Goal: Task Accomplishment & Management: Manage account settings

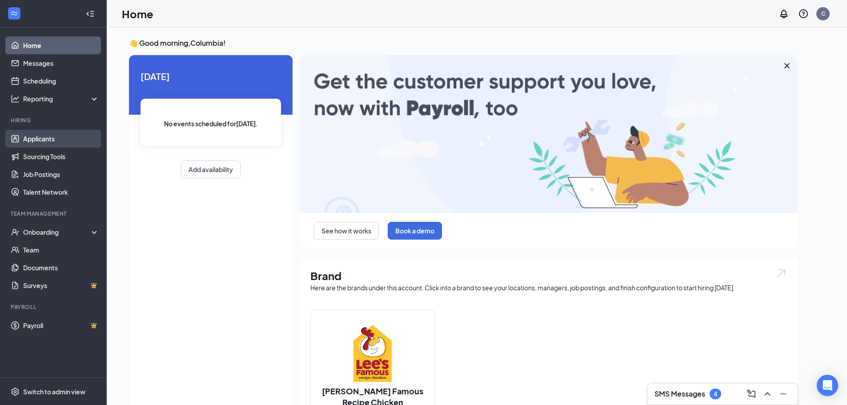
click at [38, 136] on link "Applicants" at bounding box center [61, 139] width 76 height 18
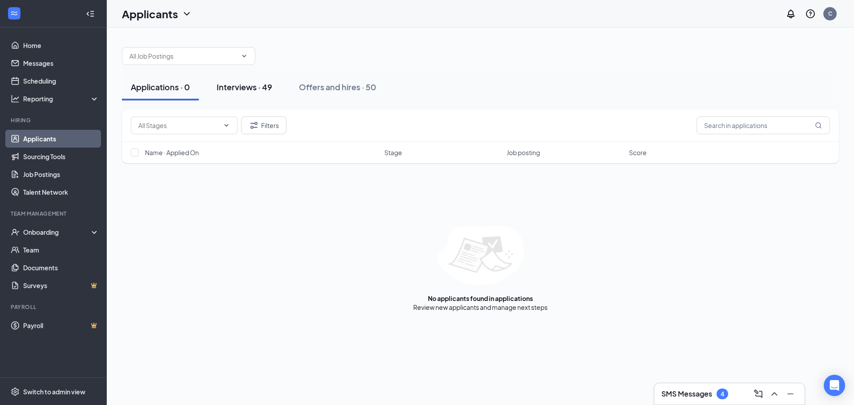
click at [236, 88] on div "Interviews · 49" at bounding box center [244, 86] width 56 height 11
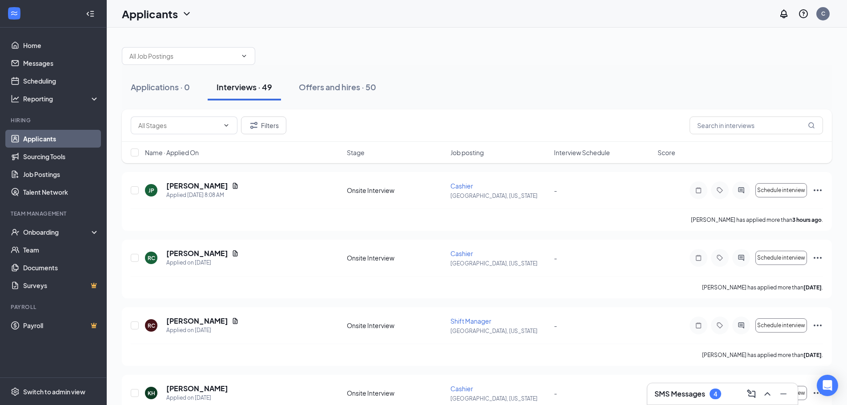
click at [717, 397] on div "4" at bounding box center [715, 394] width 4 height 8
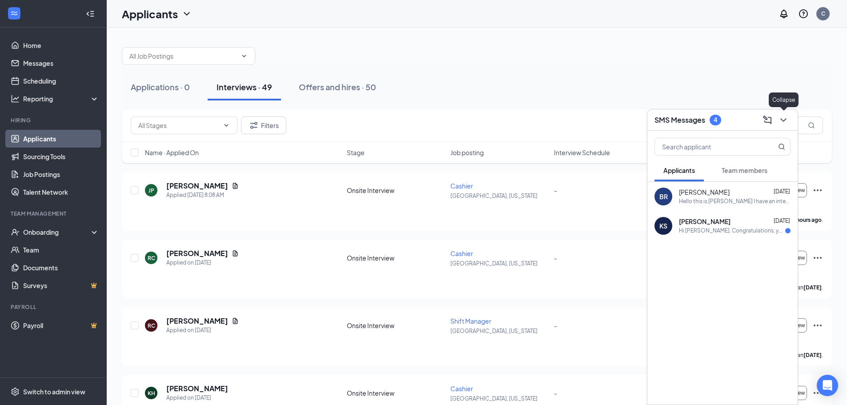
click at [782, 120] on icon "ChevronDown" at bounding box center [783, 120] width 6 height 4
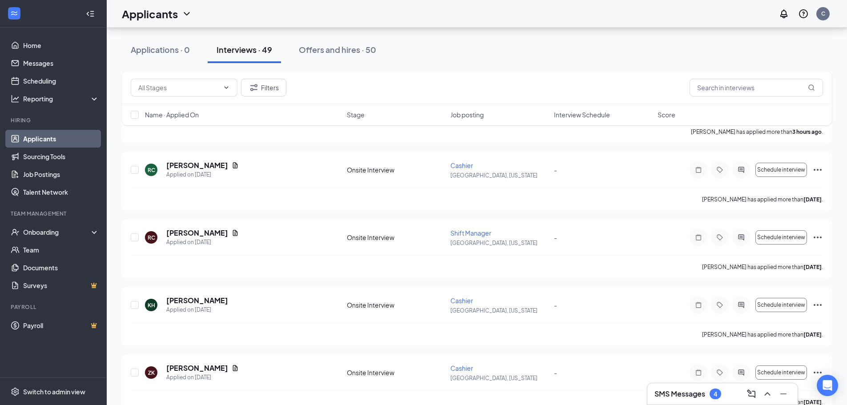
scroll to position [96, 0]
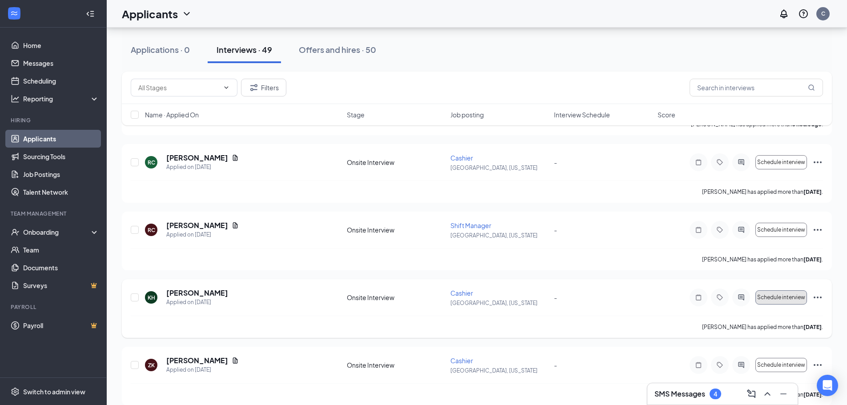
click at [765, 296] on span "Schedule interview" at bounding box center [781, 297] width 48 height 6
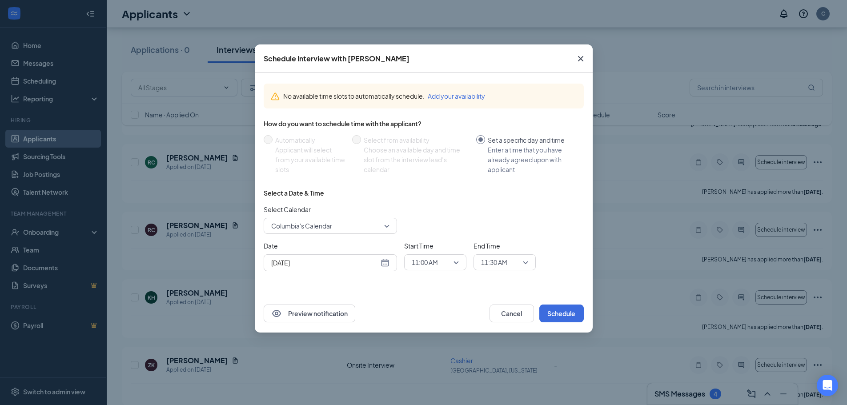
click at [384, 267] on div "[DATE]" at bounding box center [330, 263] width 118 height 10
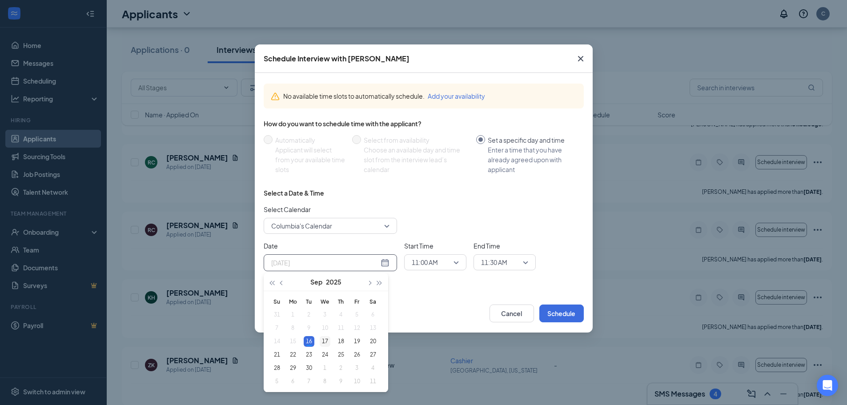
type input "[DATE]"
click at [324, 340] on div "17" at bounding box center [325, 341] width 11 height 11
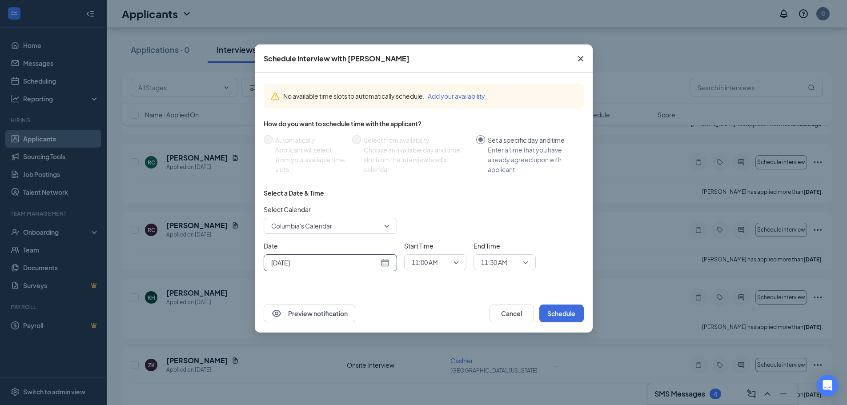
click at [457, 261] on span "11:00 AM" at bounding box center [435, 262] width 47 height 13
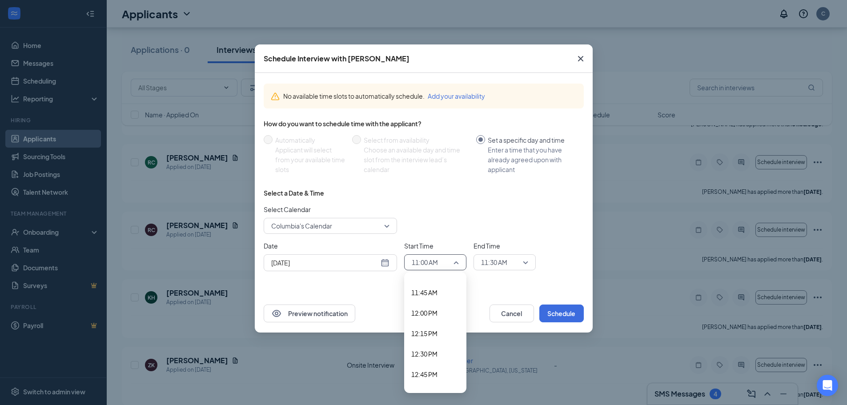
scroll to position [1032, 0]
click at [421, 320] on span "01:00 PM" at bounding box center [424, 318] width 26 height 10
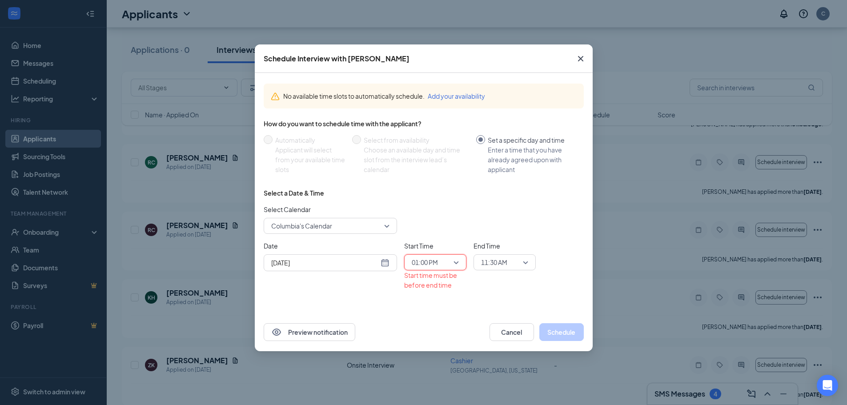
click at [523, 263] on span "11:30 AM" at bounding box center [504, 262] width 47 height 13
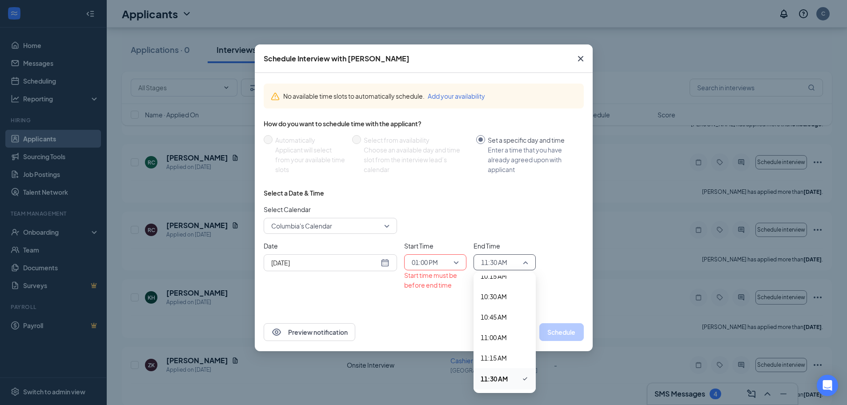
click at [529, 385] on div "11:30 AM" at bounding box center [504, 378] width 62 height 21
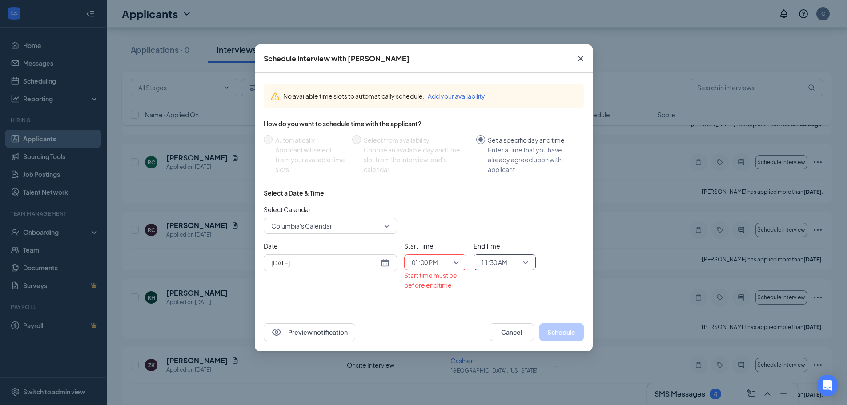
click at [529, 262] on div "11:30 AM" at bounding box center [504, 262] width 62 height 16
click at [511, 376] on span "01:15 PM" at bounding box center [505, 374] width 48 height 10
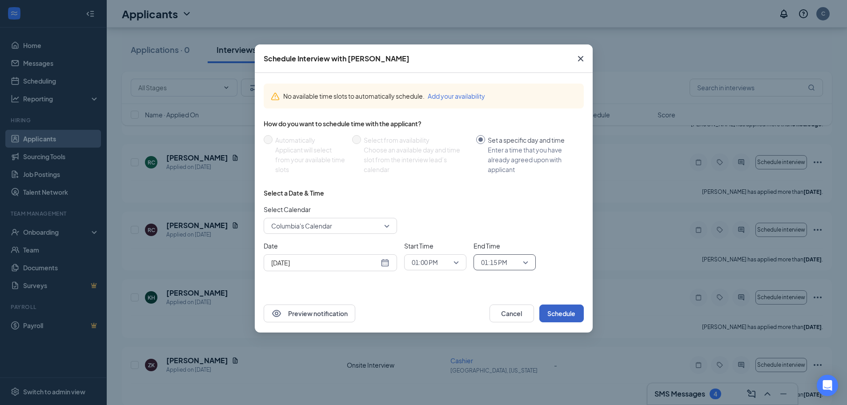
click at [564, 310] on button "Schedule" at bounding box center [561, 314] width 44 height 18
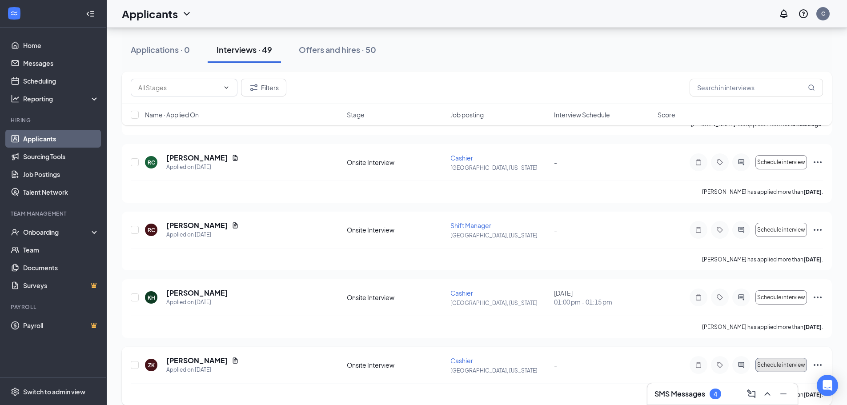
click at [784, 363] on span "Schedule interview" at bounding box center [781, 365] width 48 height 6
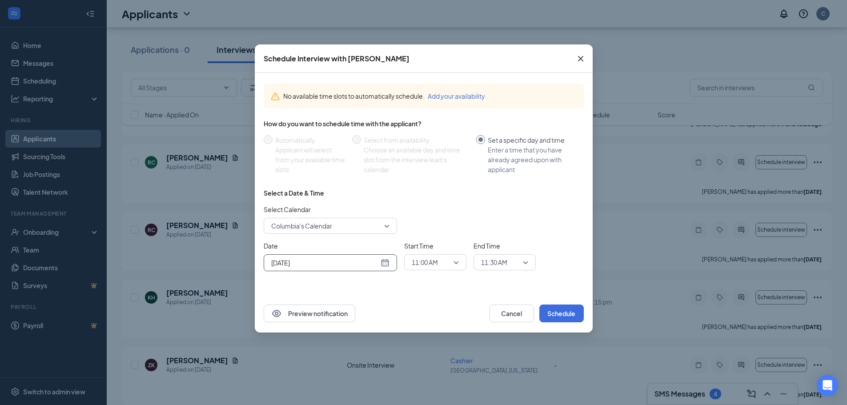
click at [385, 264] on div "[DATE]" at bounding box center [330, 263] width 118 height 10
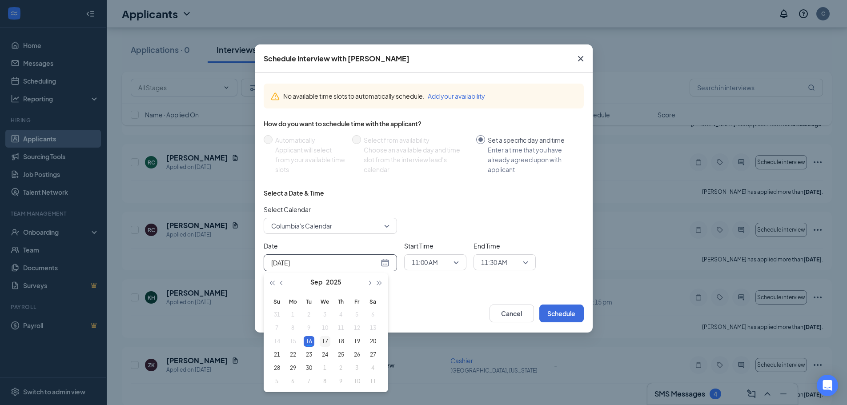
type input "[DATE]"
click at [327, 341] on div "17" at bounding box center [325, 341] width 11 height 11
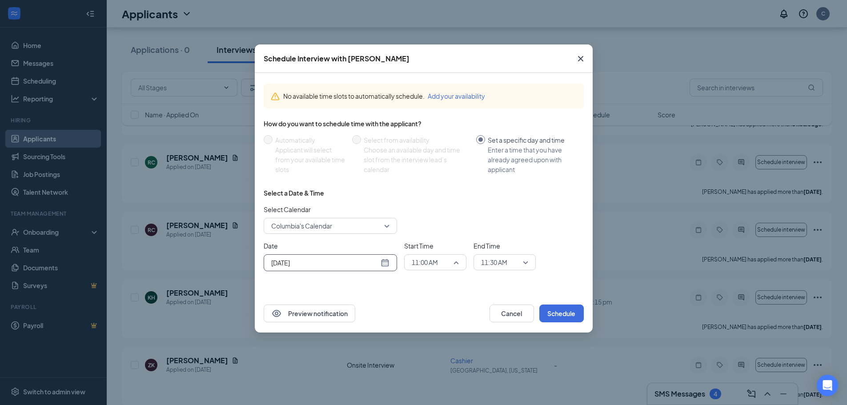
click at [457, 262] on span "11:00 AM" at bounding box center [435, 262] width 47 height 13
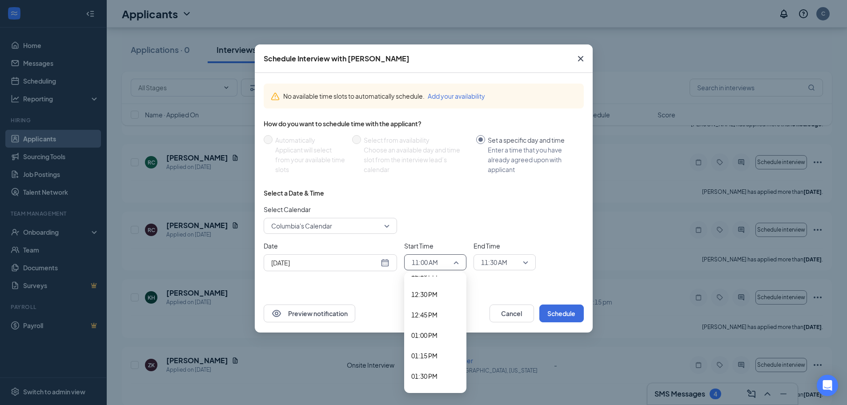
scroll to position [1098, 0]
click at [429, 292] on span "01:30 PM" at bounding box center [424, 294] width 26 height 10
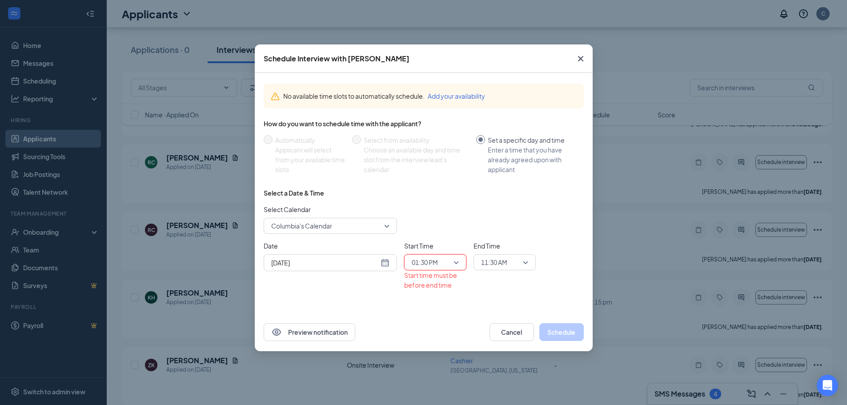
click at [524, 261] on span "11:30 AM" at bounding box center [504, 262] width 47 height 13
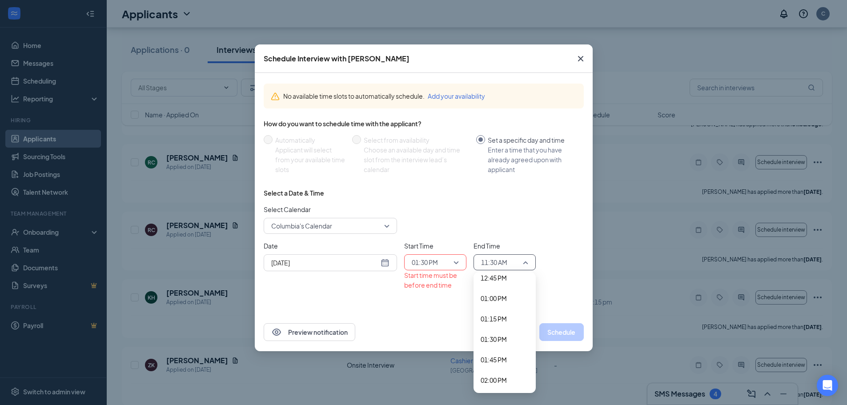
scroll to position [1056, 0]
click at [497, 354] on span "01:45 PM" at bounding box center [494, 356] width 26 height 10
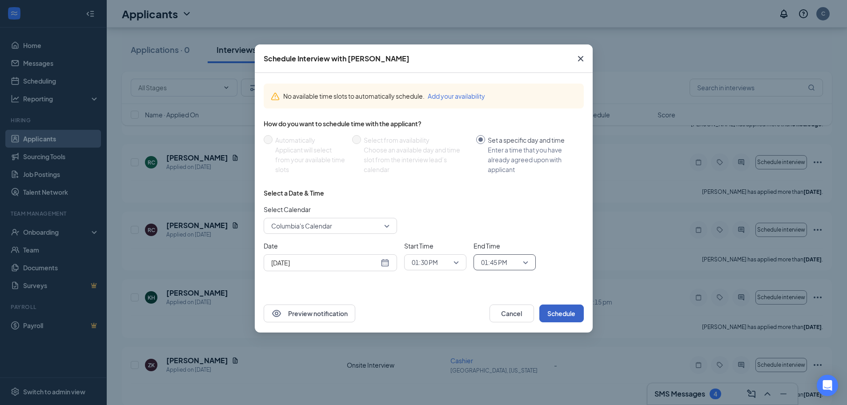
click at [568, 314] on button "Schedule" at bounding box center [561, 314] width 44 height 18
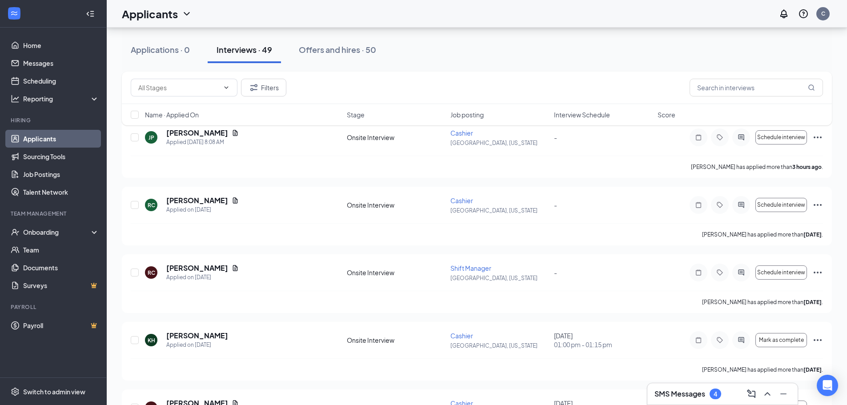
scroll to position [0, 0]
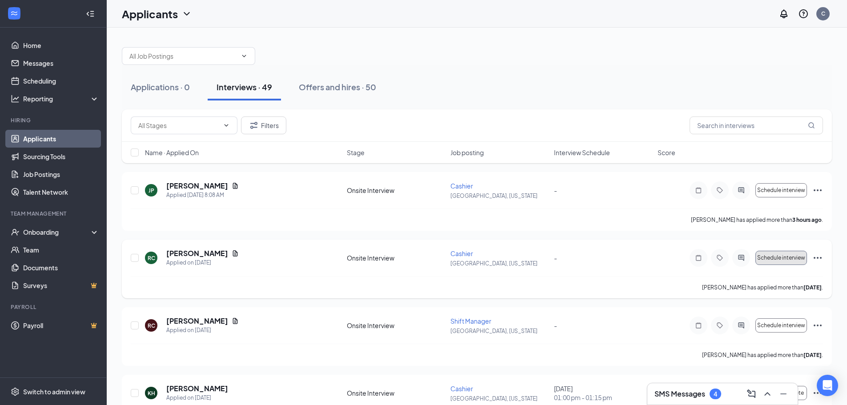
click at [782, 257] on span "Schedule interview" at bounding box center [781, 258] width 48 height 6
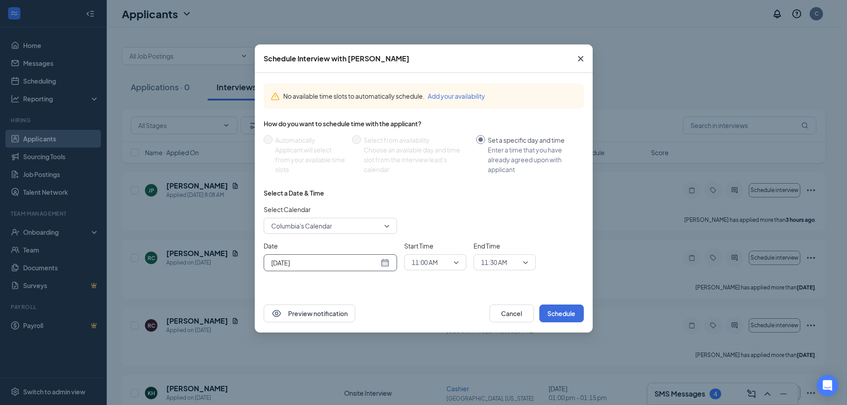
click at [383, 264] on div "[DATE]" at bounding box center [330, 263] width 118 height 10
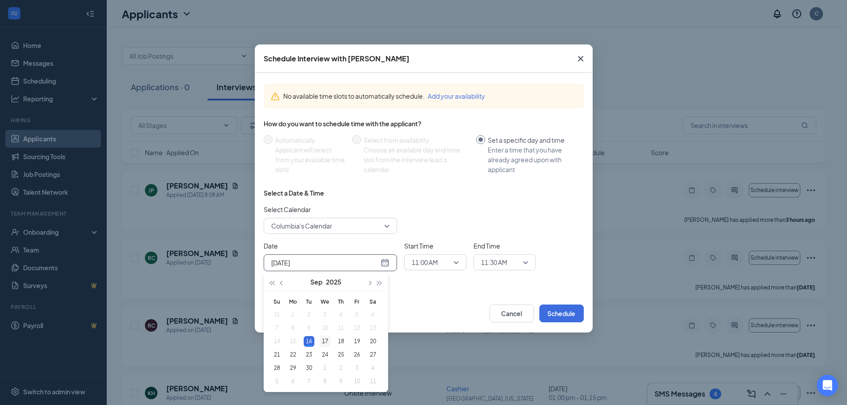
type input "[DATE]"
click at [326, 341] on div "17" at bounding box center [325, 341] width 11 height 11
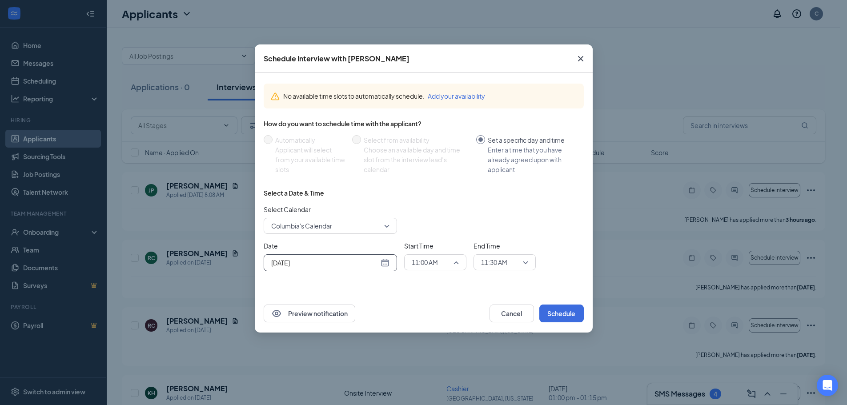
click at [457, 263] on span "11:00 AM" at bounding box center [435, 262] width 47 height 13
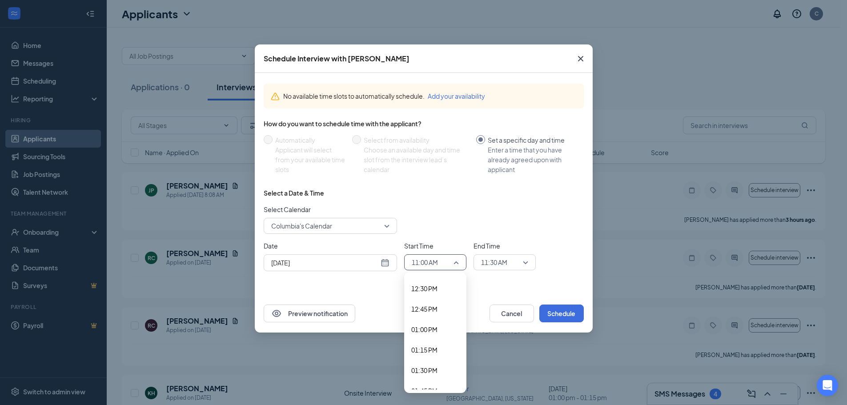
scroll to position [1086, 0]
click at [428, 345] on span "02:00 PM" at bounding box center [424, 346] width 26 height 10
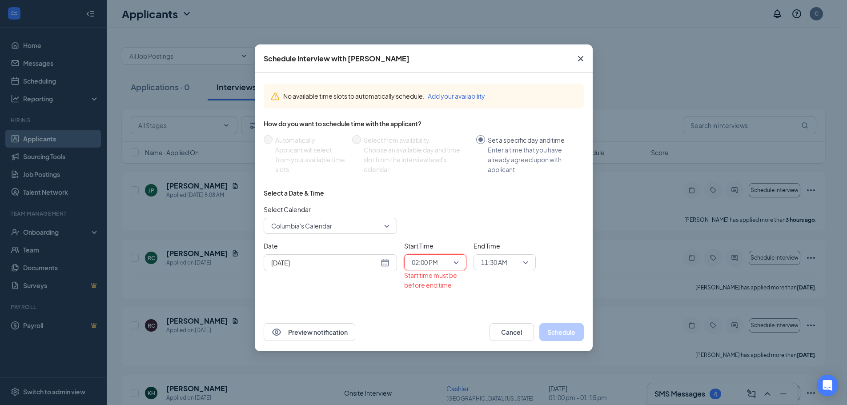
click at [524, 260] on span "11:30 AM" at bounding box center [504, 262] width 47 height 13
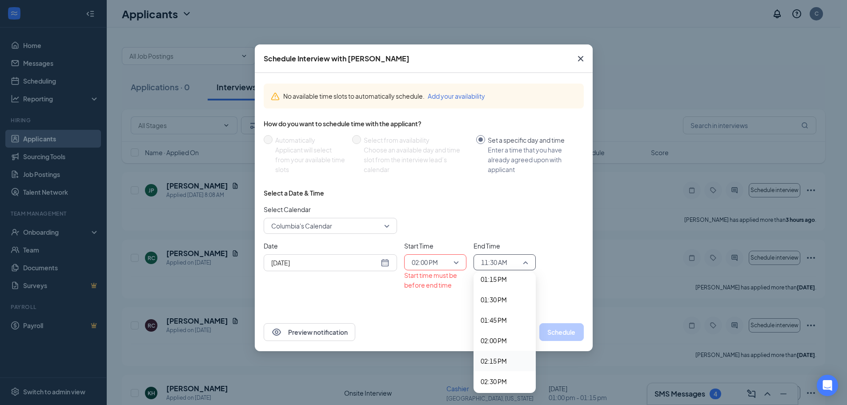
click at [497, 362] on span "02:15 PM" at bounding box center [494, 361] width 26 height 10
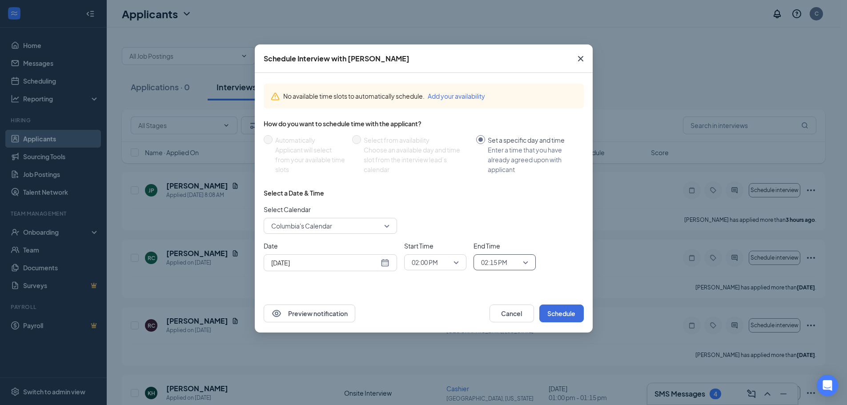
click at [455, 262] on span "02:00 PM" at bounding box center [435, 262] width 47 height 13
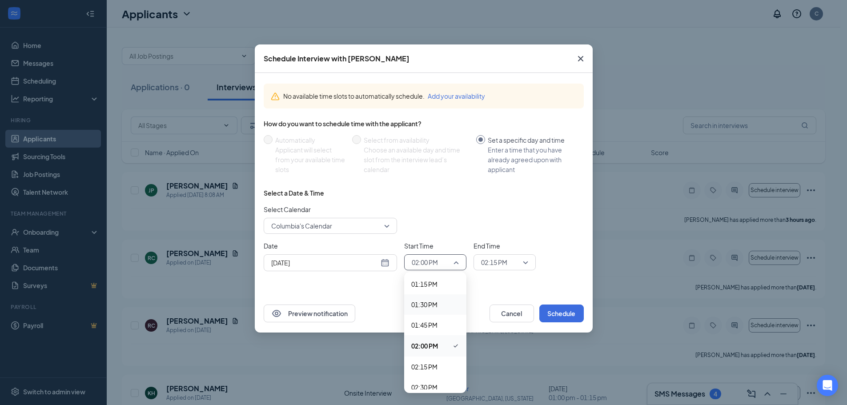
click at [422, 305] on span "01:30 PM" at bounding box center [424, 305] width 26 height 10
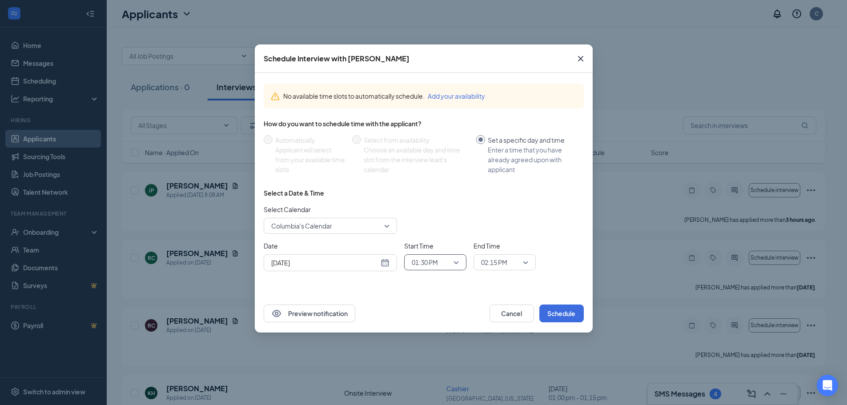
click at [524, 263] on span "02:15 PM" at bounding box center [504, 262] width 47 height 13
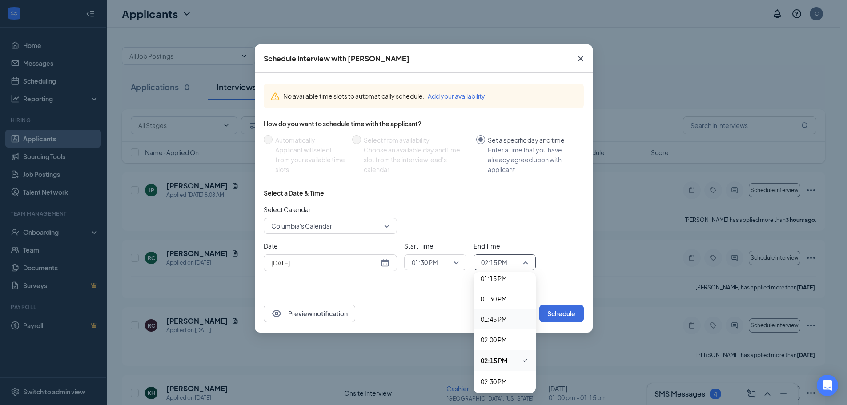
click at [503, 320] on span "01:45 PM" at bounding box center [494, 319] width 26 height 10
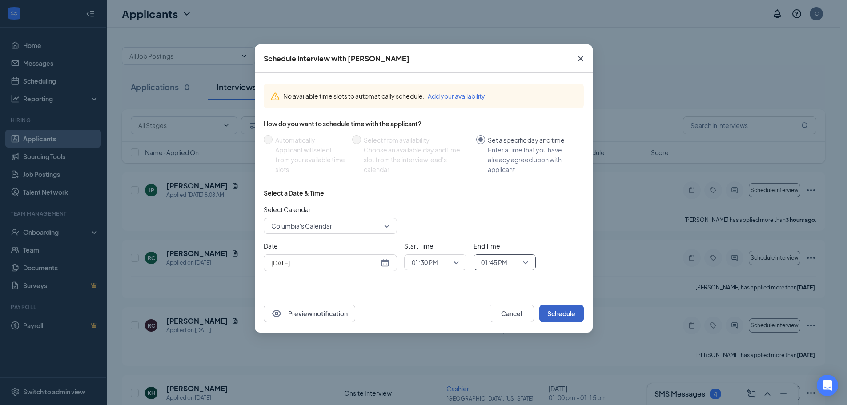
click at [561, 312] on button "Schedule" at bounding box center [561, 314] width 44 height 18
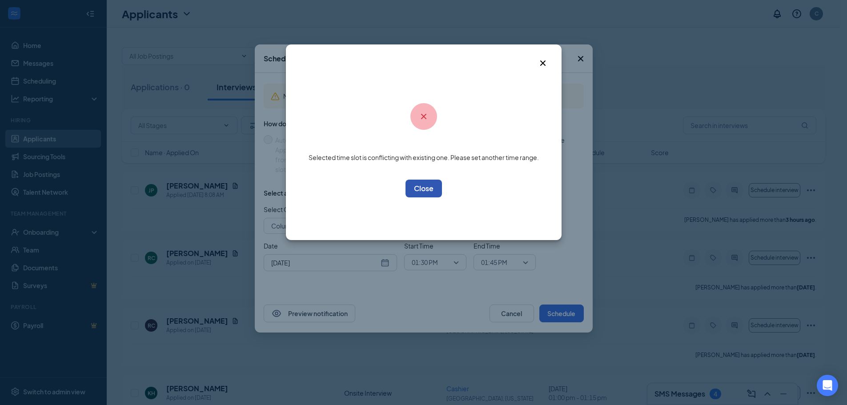
click at [416, 187] on button "OK" at bounding box center [423, 189] width 36 height 18
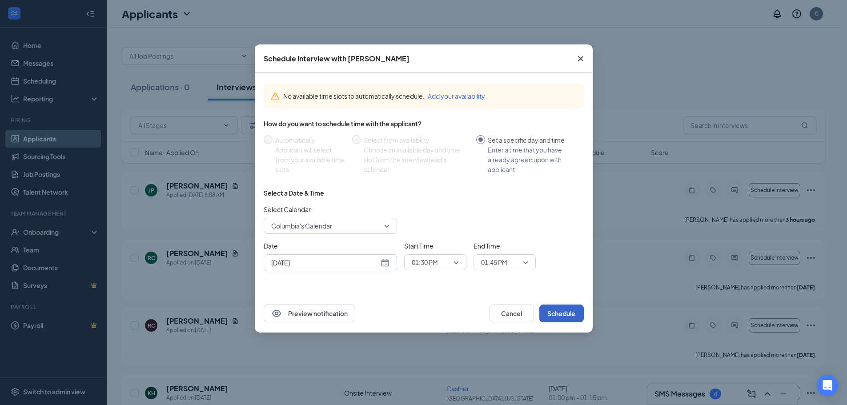
click at [455, 263] on span "01:30 PM" at bounding box center [435, 262] width 47 height 13
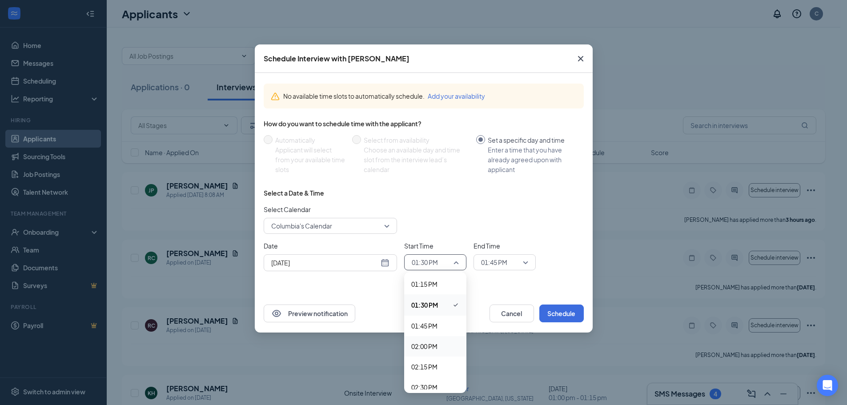
click at [433, 344] on span "02:00 PM" at bounding box center [424, 346] width 26 height 10
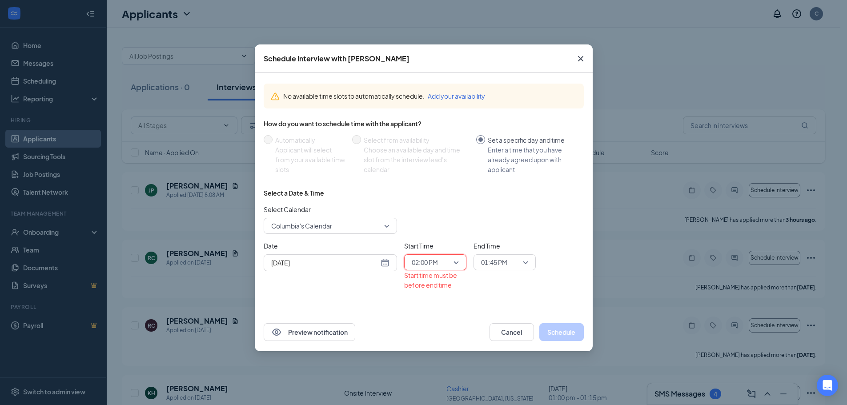
click at [525, 258] on span "01:45 PM" at bounding box center [504, 262] width 47 height 13
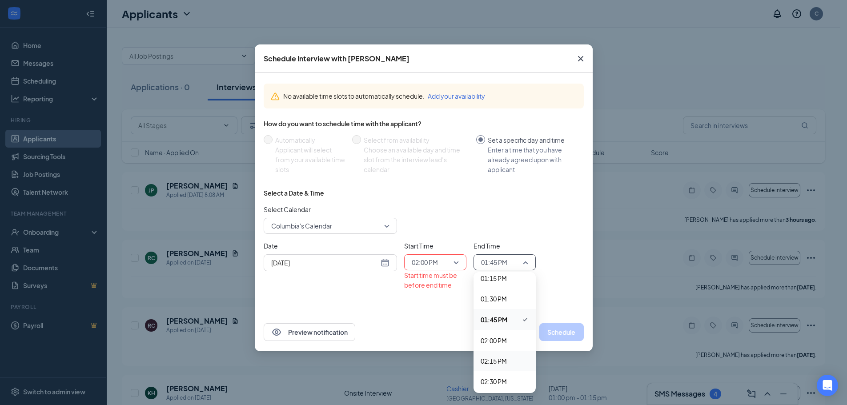
click at [509, 363] on span "02:15 PM" at bounding box center [505, 361] width 48 height 10
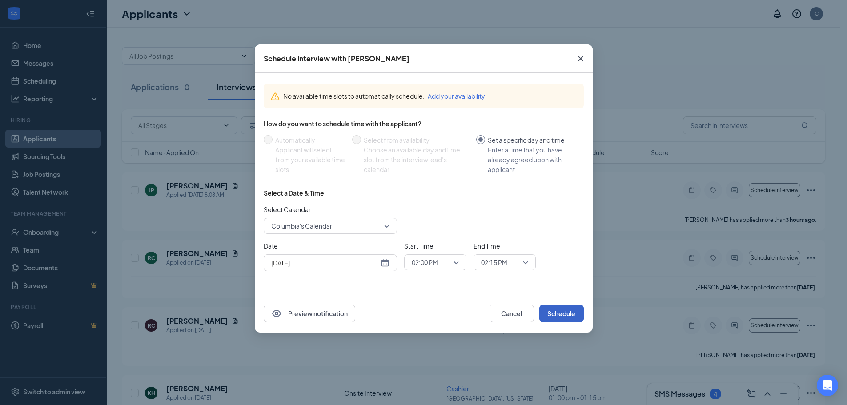
click at [554, 313] on button "Schedule" at bounding box center [561, 314] width 44 height 18
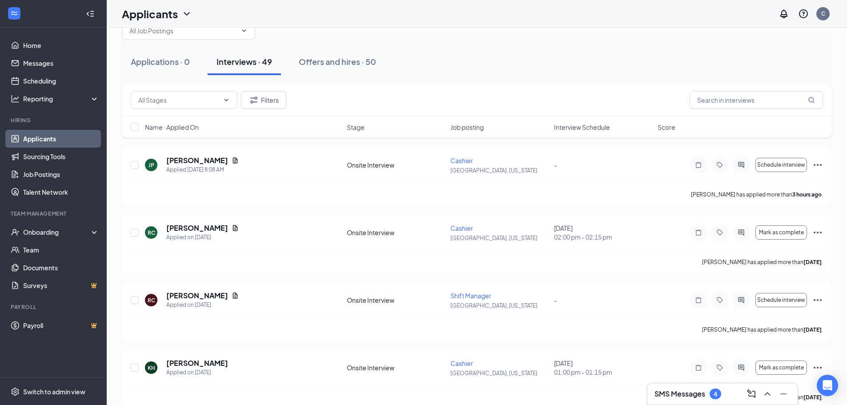
scroll to position [0, 0]
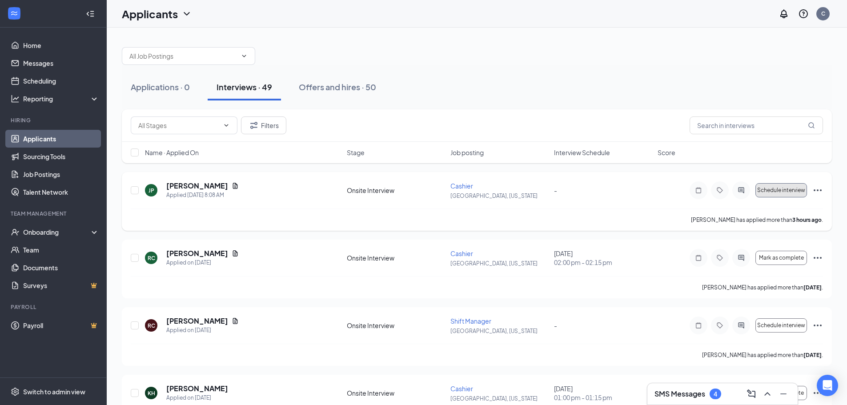
click at [791, 192] on span "Schedule interview" at bounding box center [781, 190] width 48 height 6
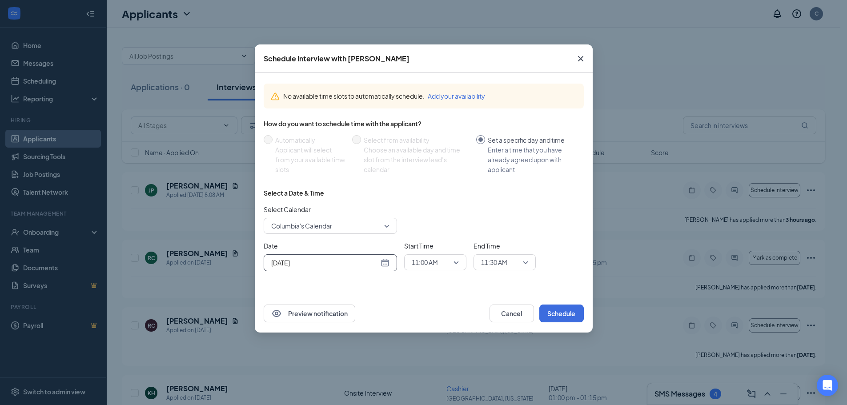
click at [383, 261] on div "[DATE]" at bounding box center [330, 263] width 118 height 10
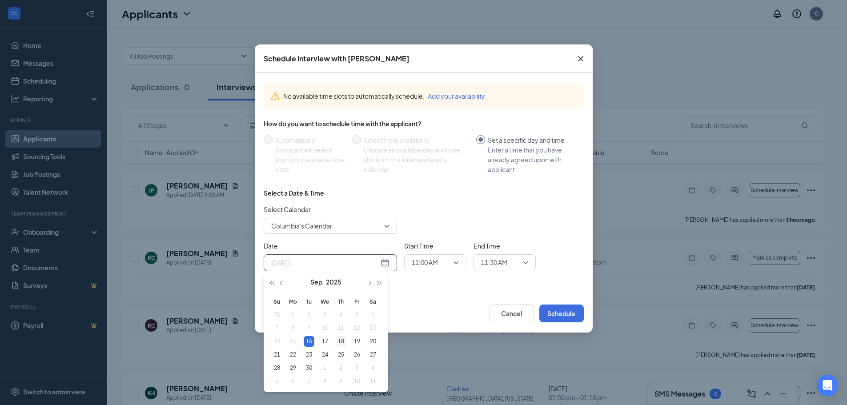
type input "[DATE]"
click at [340, 343] on div "18" at bounding box center [341, 341] width 11 height 11
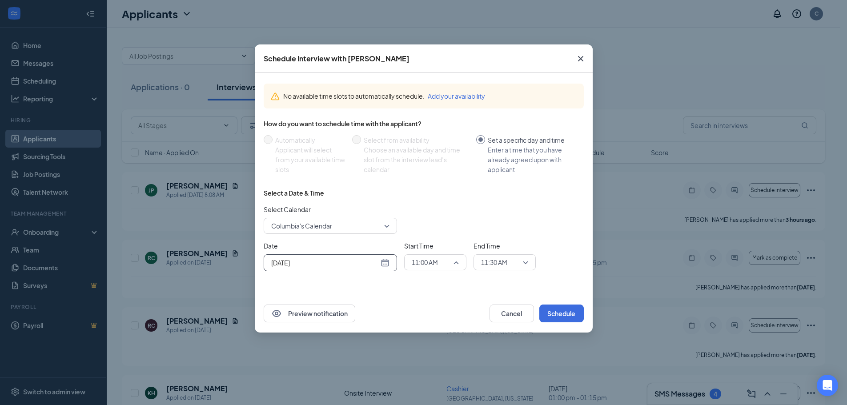
click at [455, 261] on span "11:00 AM" at bounding box center [435, 262] width 47 height 13
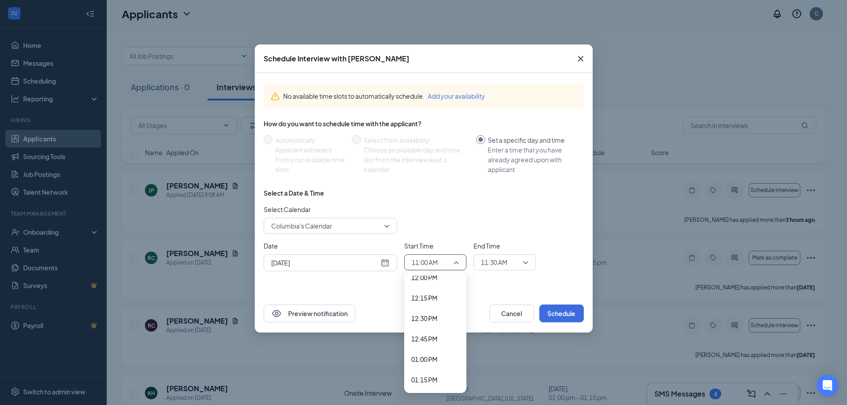
scroll to position [991, 0]
click at [411, 357] on span "01:00 PM" at bounding box center [424, 359] width 26 height 10
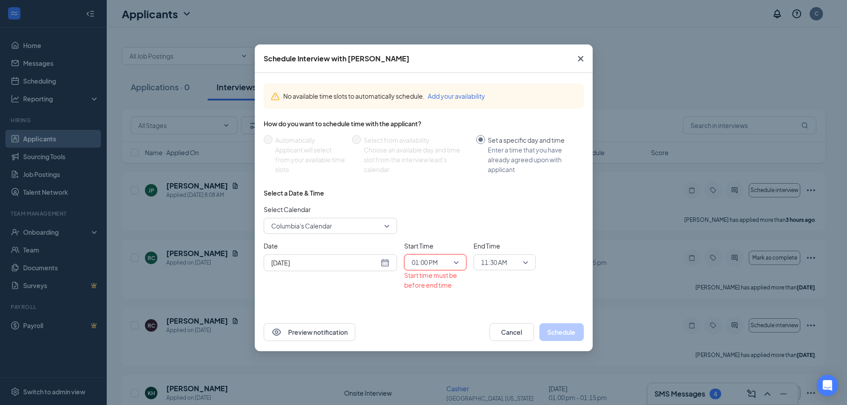
click at [525, 263] on span "11:30 AM" at bounding box center [504, 262] width 47 height 13
click at [484, 343] on span "01:15 PM" at bounding box center [494, 345] width 26 height 10
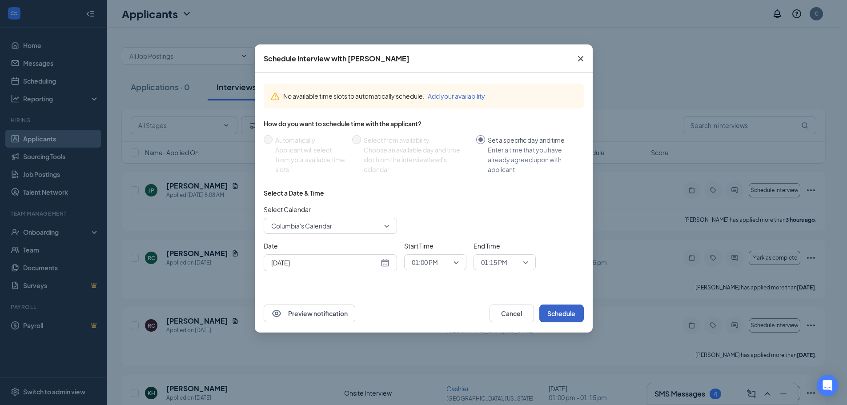
click at [569, 313] on button "Schedule" at bounding box center [561, 314] width 44 height 18
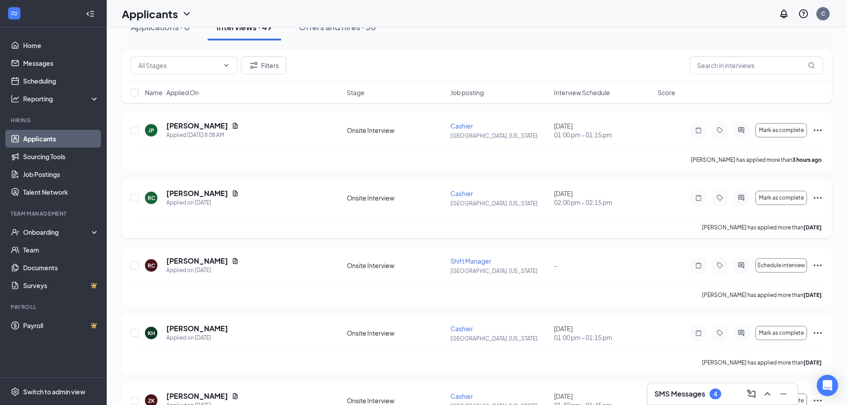
scroll to position [89, 0]
